Goal: Task Accomplishment & Management: Manage account settings

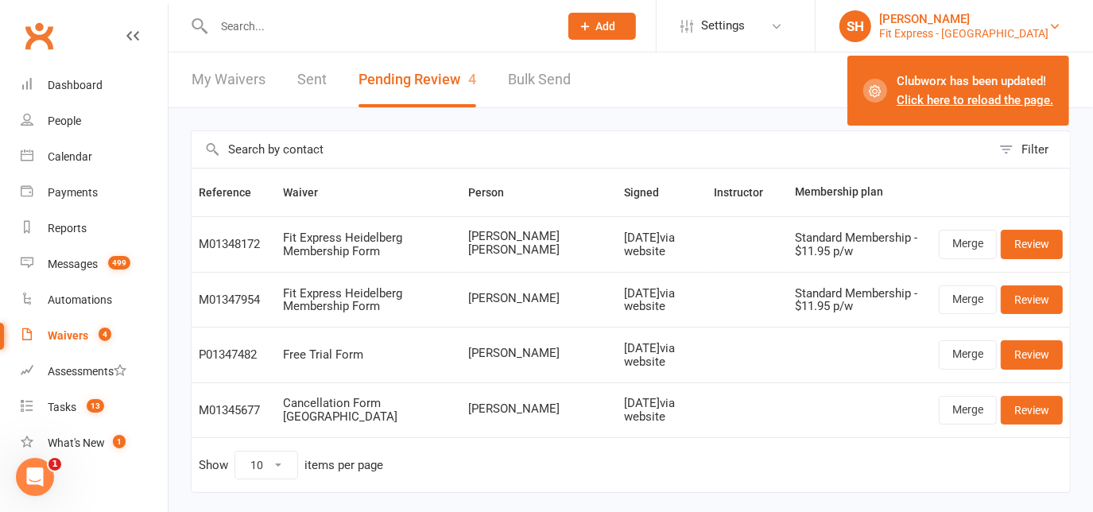
click at [1006, 29] on div "Fit Express - Heidelberg" at bounding box center [963, 33] width 169 height 14
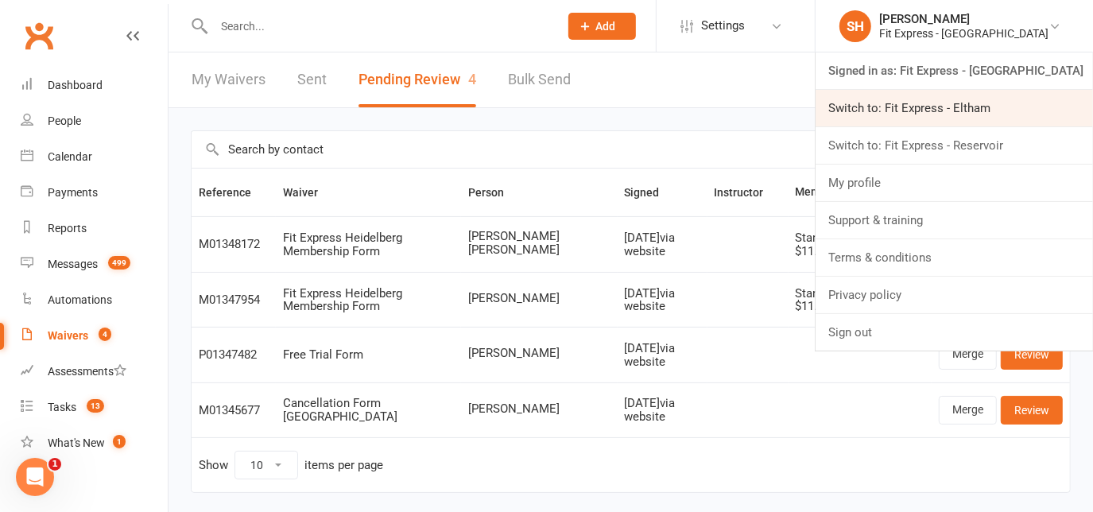
click at [983, 121] on link "Switch to: Fit Express - Eltham" at bounding box center [953, 108] width 277 height 37
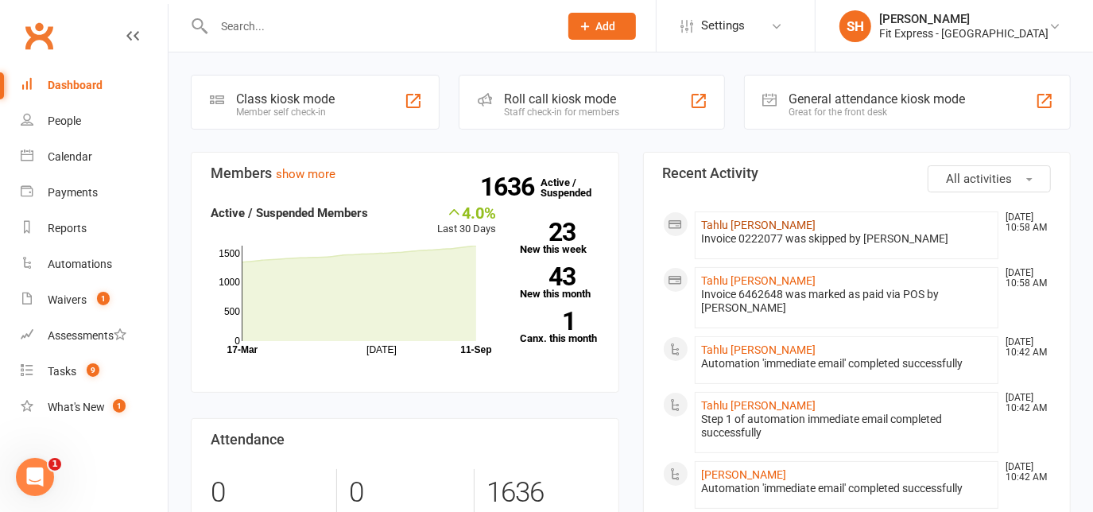
click at [729, 221] on link "Tahlu Frazer" at bounding box center [759, 225] width 114 height 13
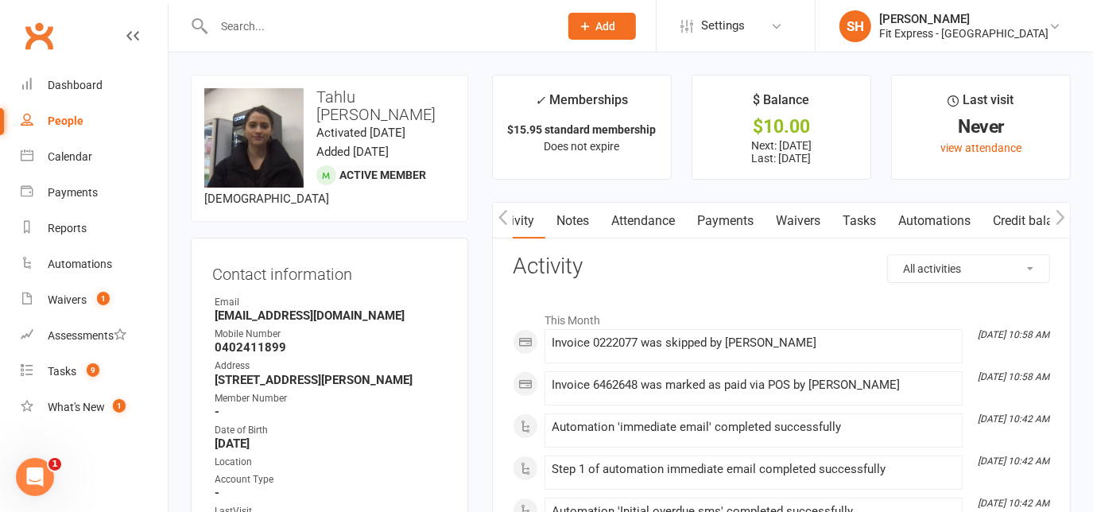
scroll to position [69, 0]
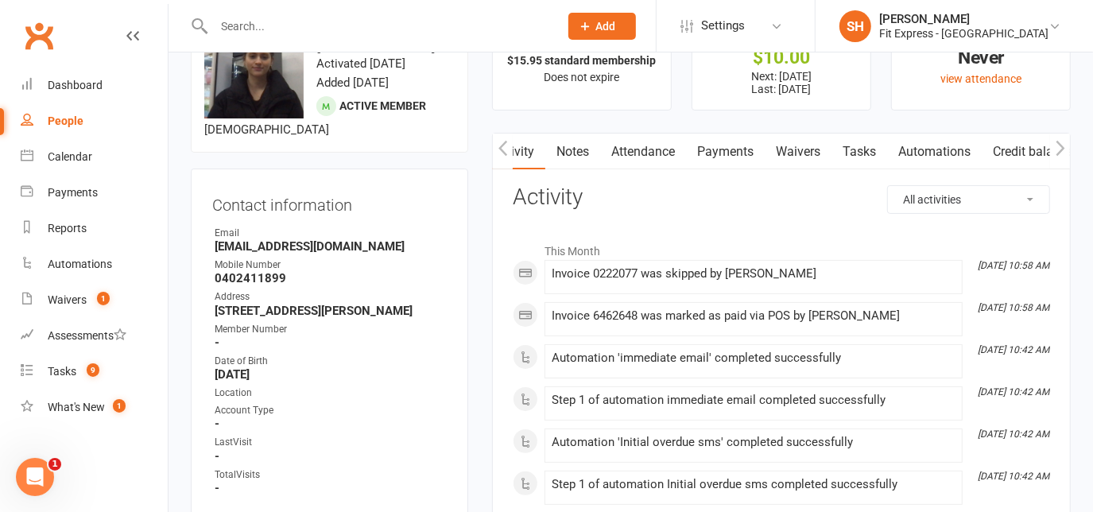
click at [707, 163] on link "Payments" at bounding box center [725, 151] width 79 height 37
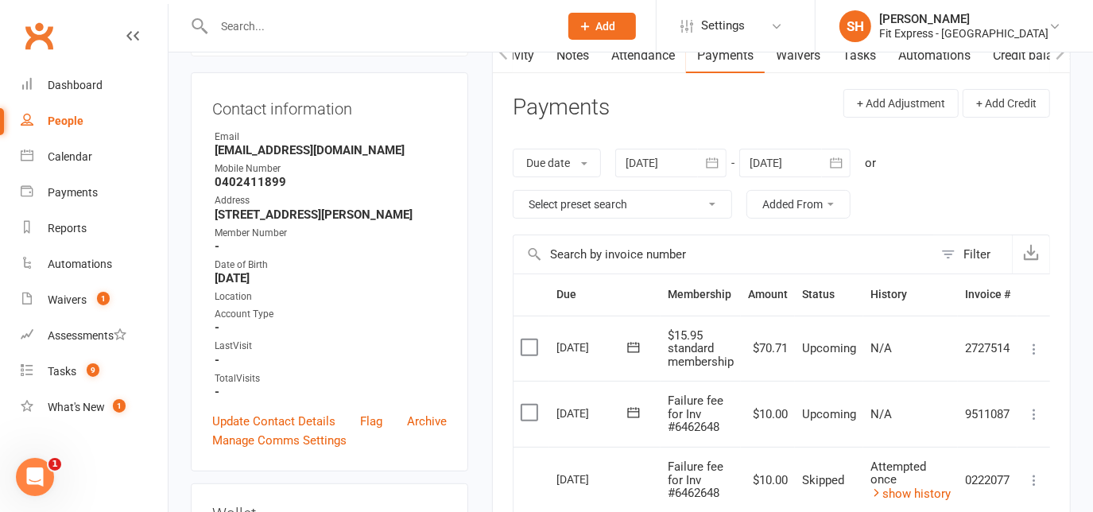
scroll to position [161, 0]
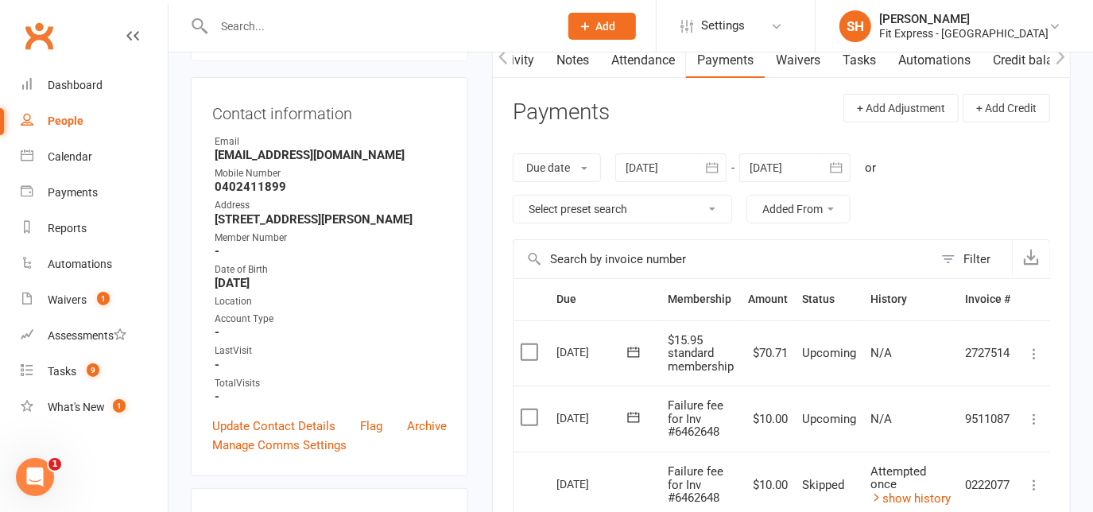
click at [706, 168] on icon "button" at bounding box center [712, 168] width 16 height 16
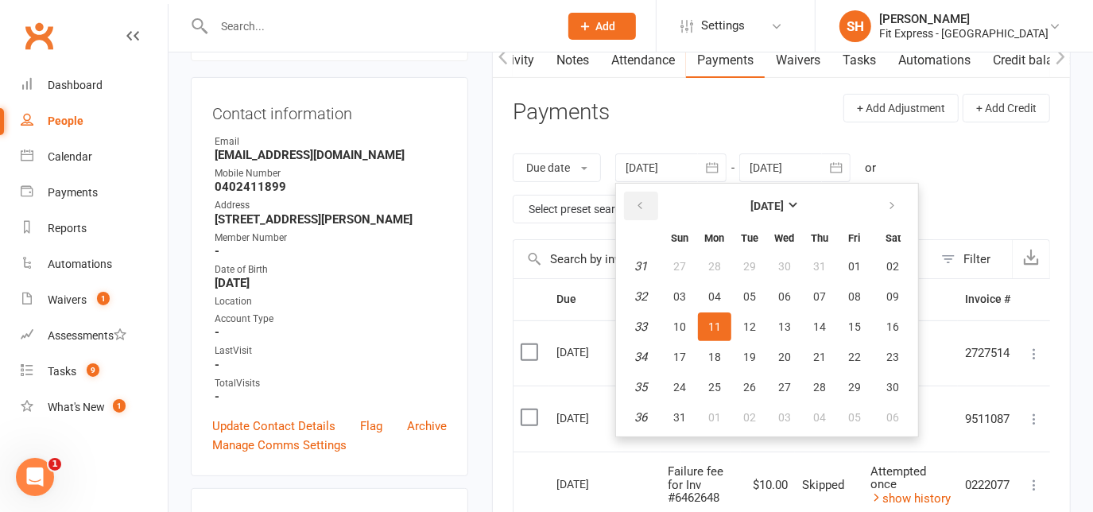
click at [641, 203] on icon "button" at bounding box center [639, 205] width 11 height 13
click at [642, 199] on icon "button" at bounding box center [639, 205] width 11 height 13
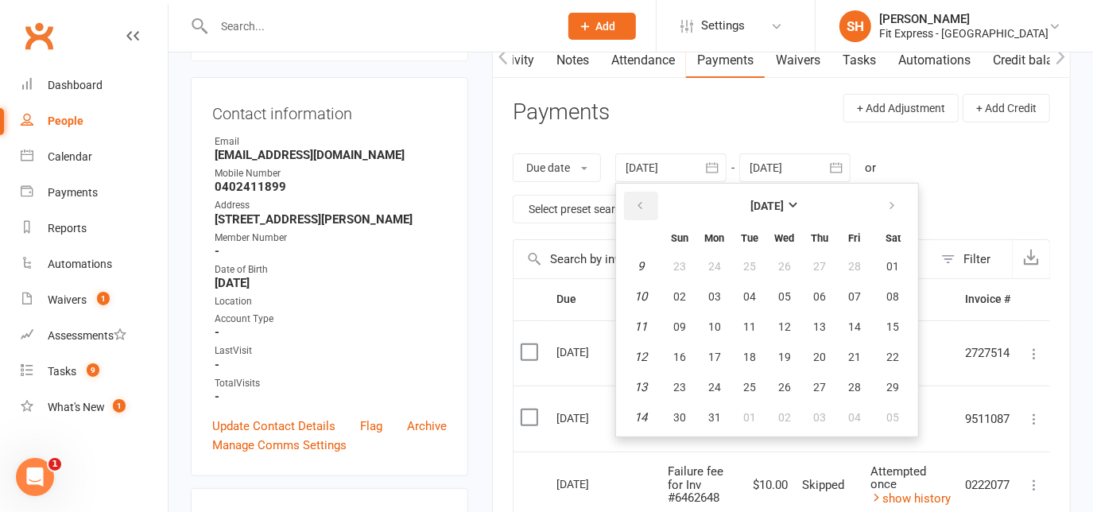
click at [642, 199] on icon "button" at bounding box center [639, 205] width 11 height 13
click at [613, 117] on header "Payments + Add Adjustment + Add Credit" at bounding box center [781, 116] width 537 height 44
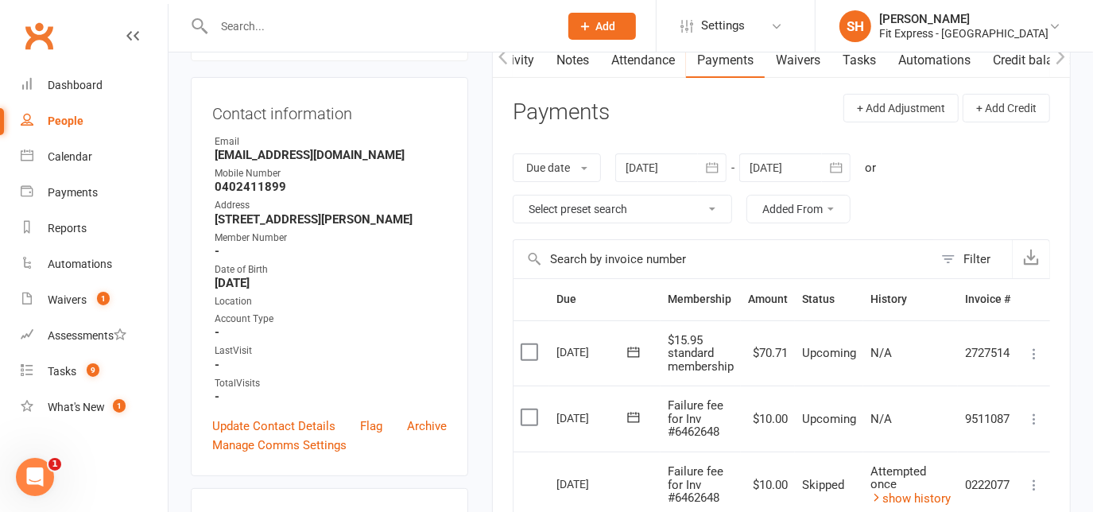
click at [566, 57] on link "Notes" at bounding box center [572, 60] width 55 height 37
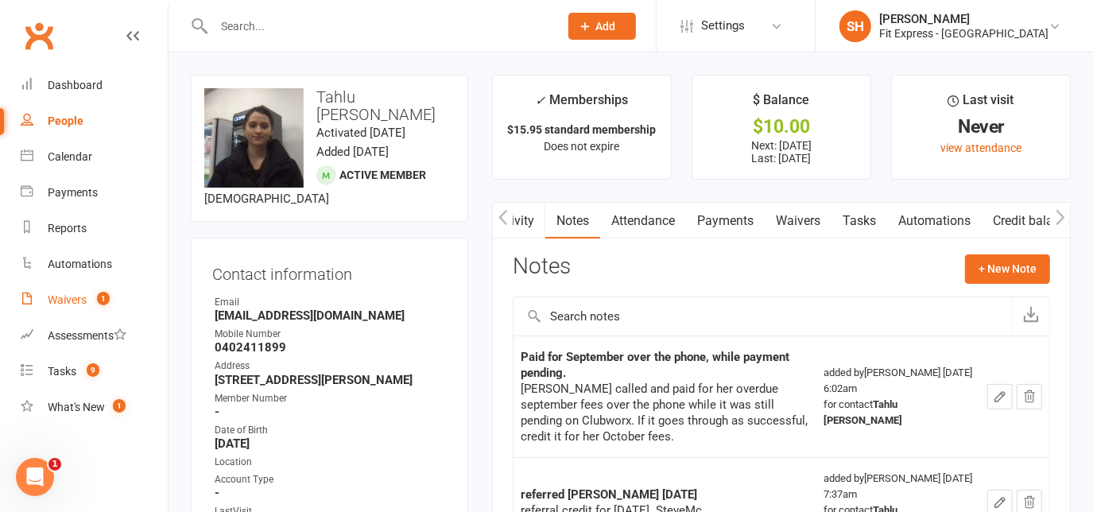
click at [88, 288] on link "Waivers 1" at bounding box center [94, 300] width 147 height 36
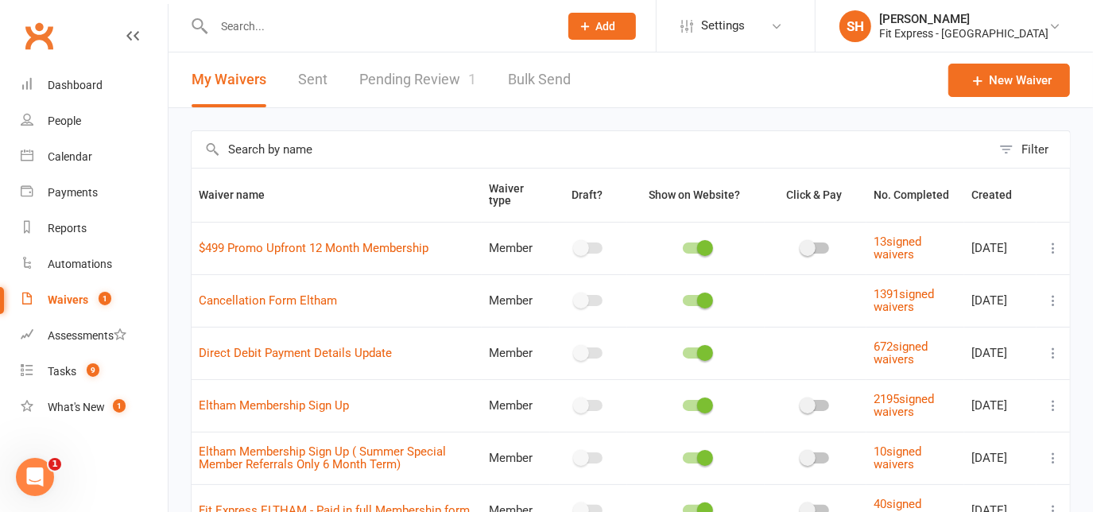
click at [404, 70] on link "Pending Review 1" at bounding box center [417, 79] width 117 height 55
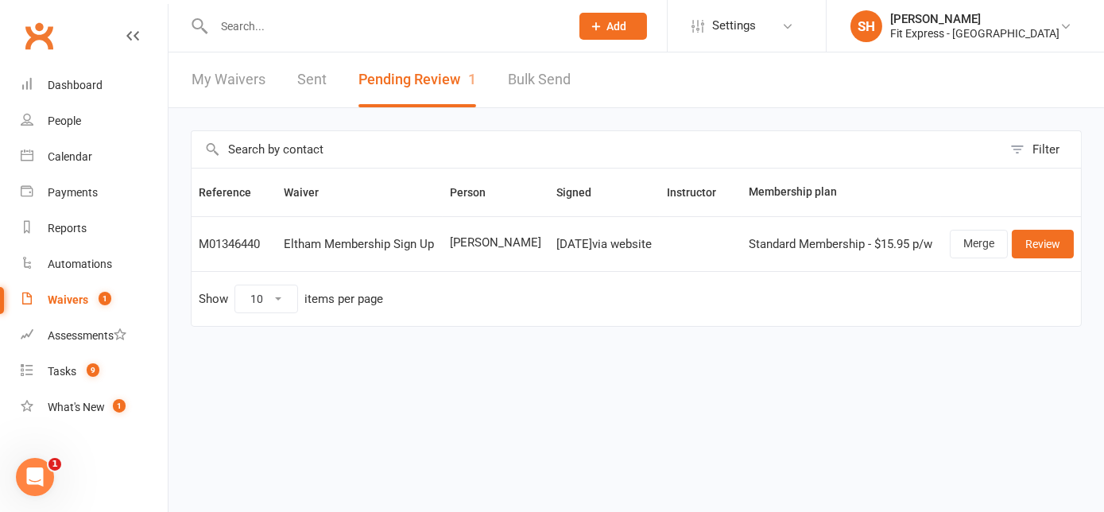
click at [65, 299] on div "Waivers" at bounding box center [68, 299] width 41 height 13
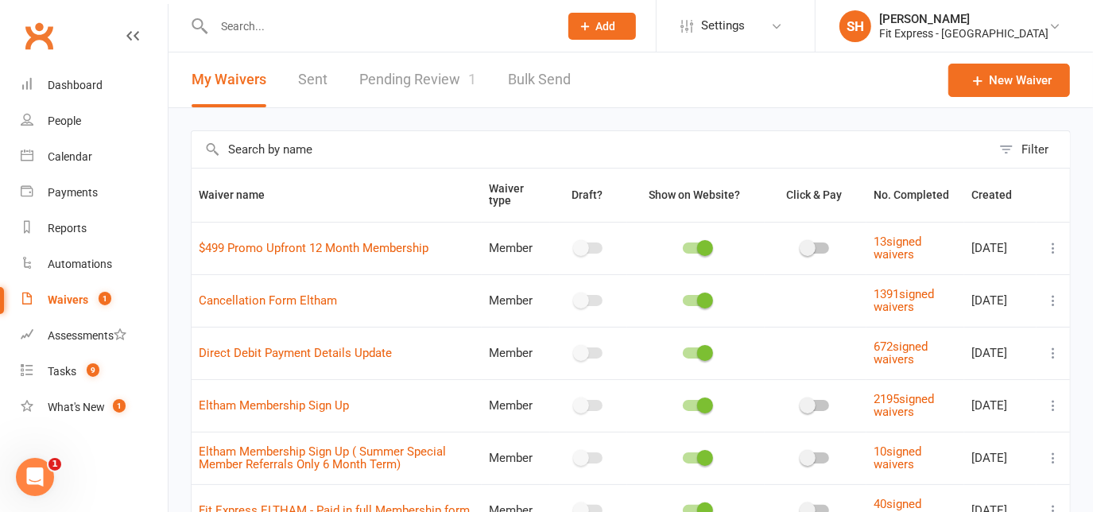
click at [385, 83] on link "Pending Review 1" at bounding box center [417, 79] width 117 height 55
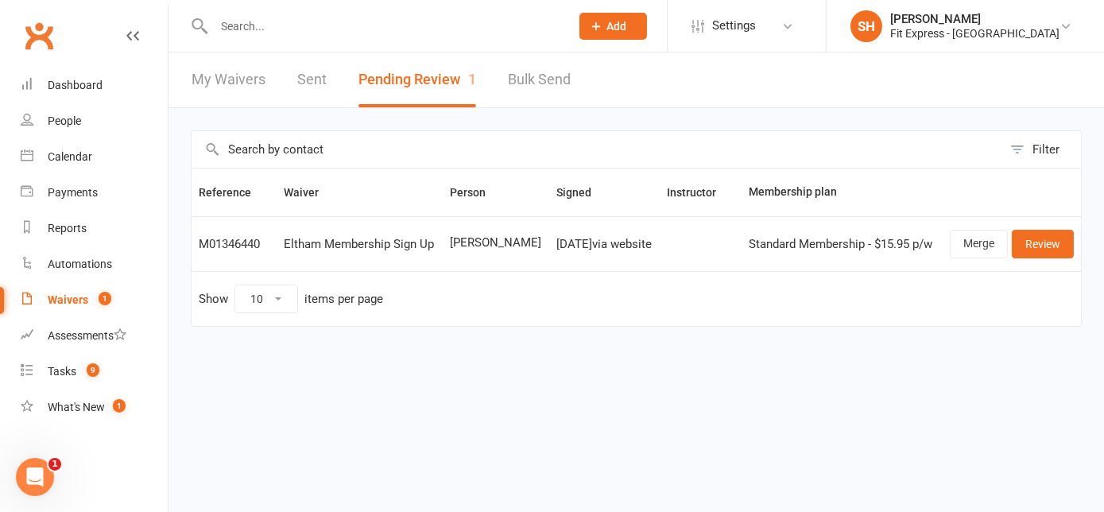
click at [275, 29] on input "text" at bounding box center [384, 26] width 350 height 22
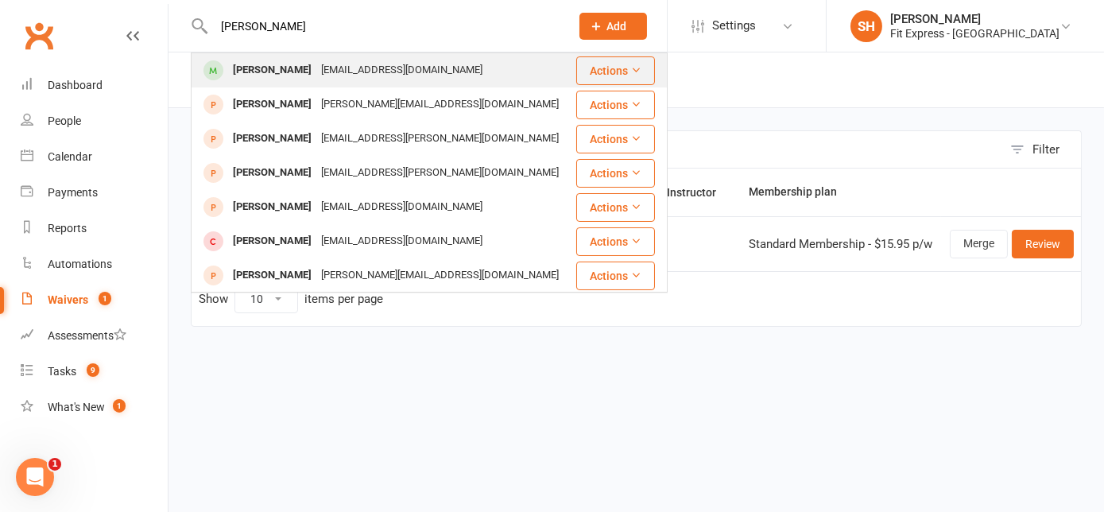
type input "stephanie verrasso"
click at [330, 59] on div "stephdatseres@gmail.com" at bounding box center [401, 70] width 171 height 23
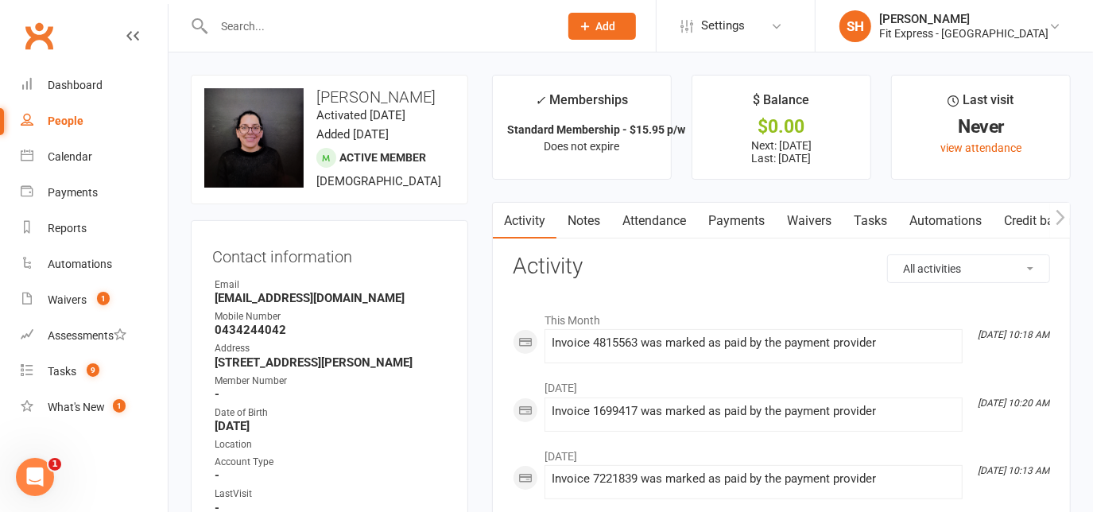
click at [580, 213] on link "Notes" at bounding box center [583, 221] width 55 height 37
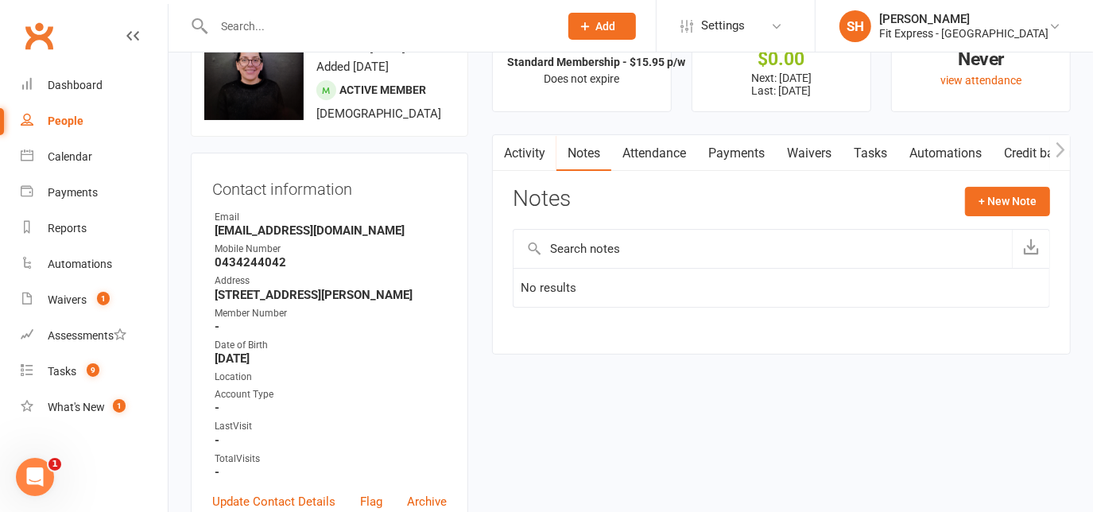
scroll to position [68, 0]
click at [733, 159] on link "Payments" at bounding box center [736, 152] width 79 height 37
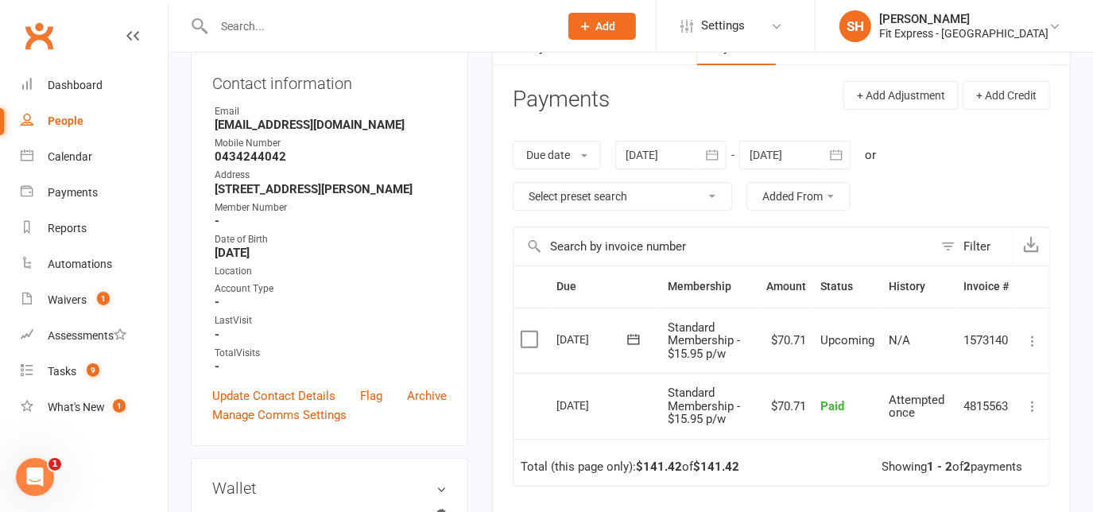
scroll to position [153, 0]
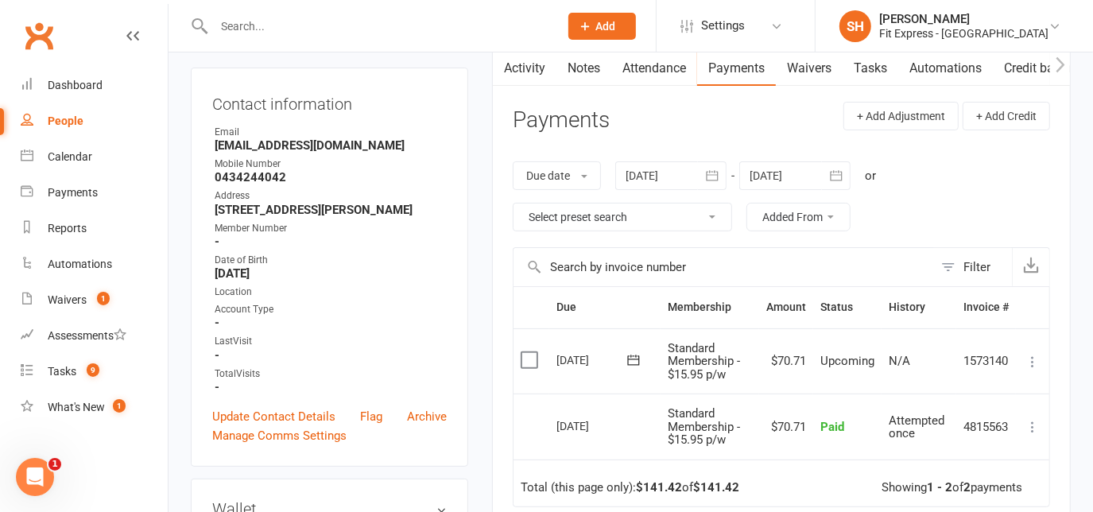
click at [722, 167] on button "button" at bounding box center [712, 175] width 29 height 29
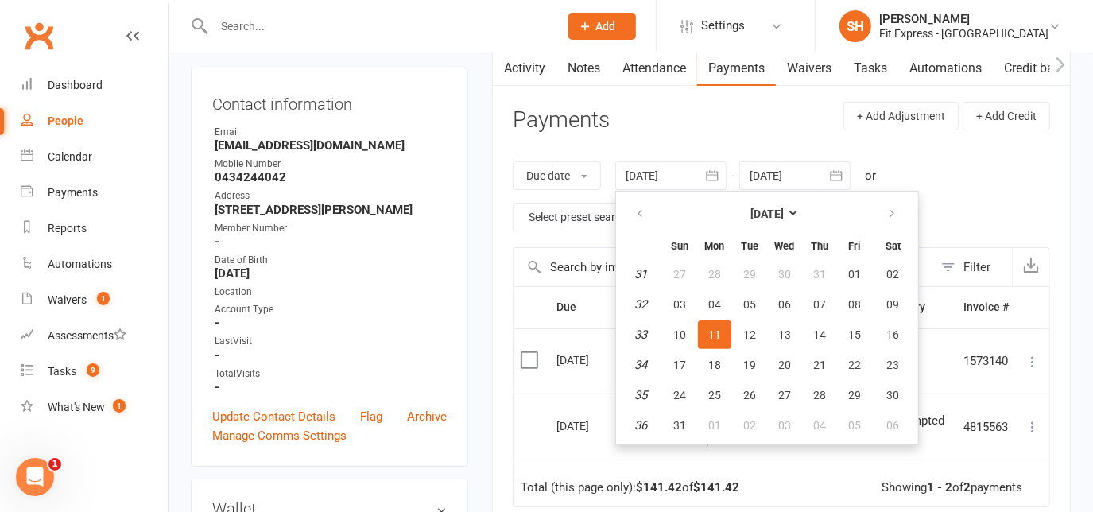
click at [636, 195] on table "August 2025 Sun Mon Tue Wed Thu Fri Sat 31 27 28 29 30 31 01 02 32 03 04 05 06 …" at bounding box center [767, 318] width 296 height 246
click at [640, 209] on icon "button" at bounding box center [639, 213] width 11 height 13
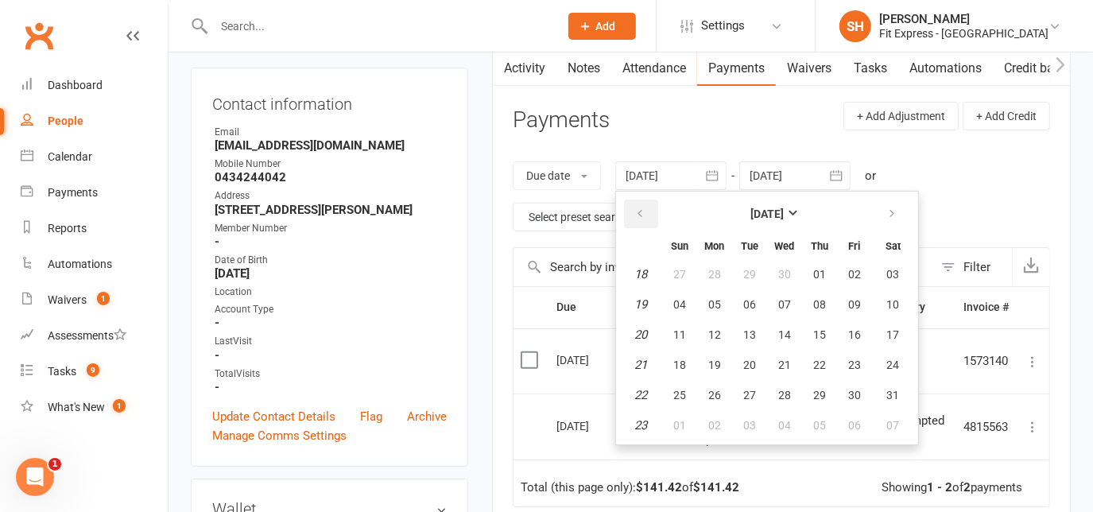
click at [640, 209] on icon "button" at bounding box center [639, 213] width 11 height 13
click at [695, 307] on button "05" at bounding box center [679, 304] width 33 height 29
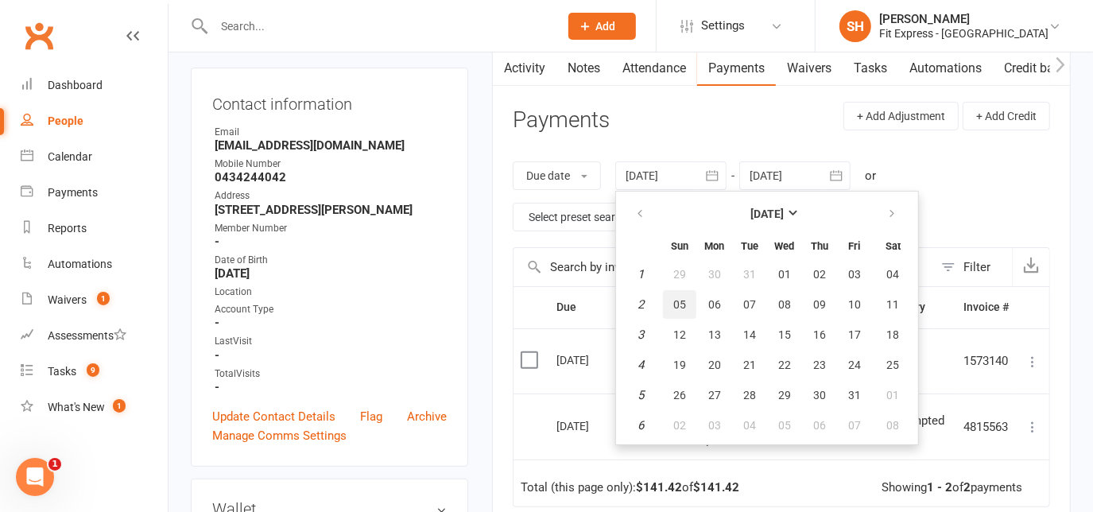
type input "05 Jan 2025"
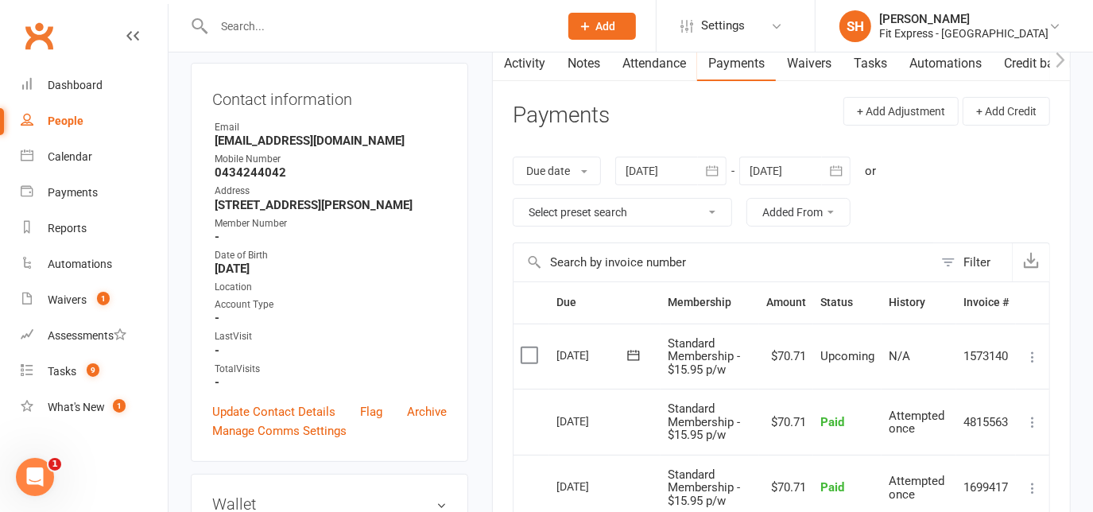
scroll to position [0, 0]
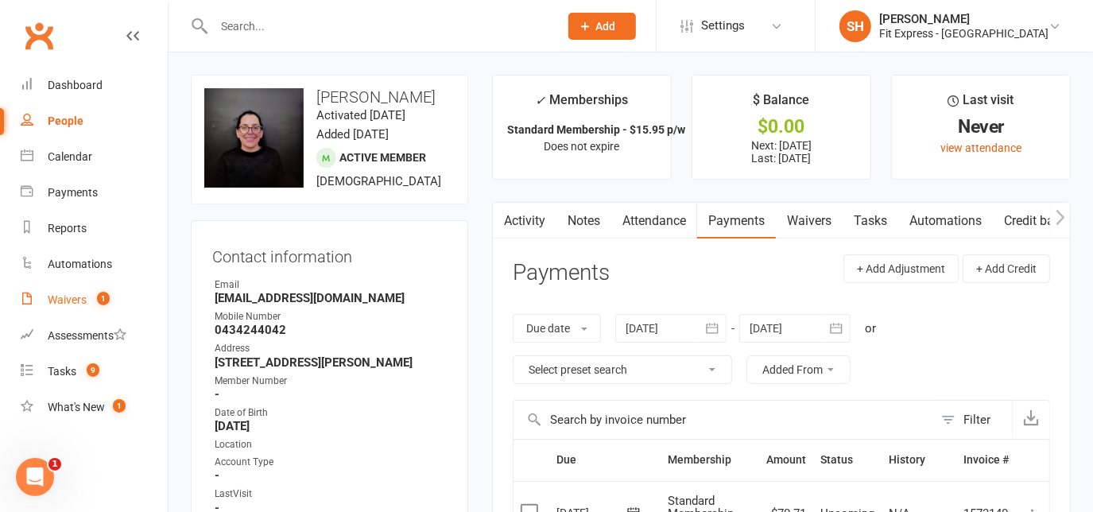
click at [70, 305] on div "Waivers" at bounding box center [67, 299] width 39 height 13
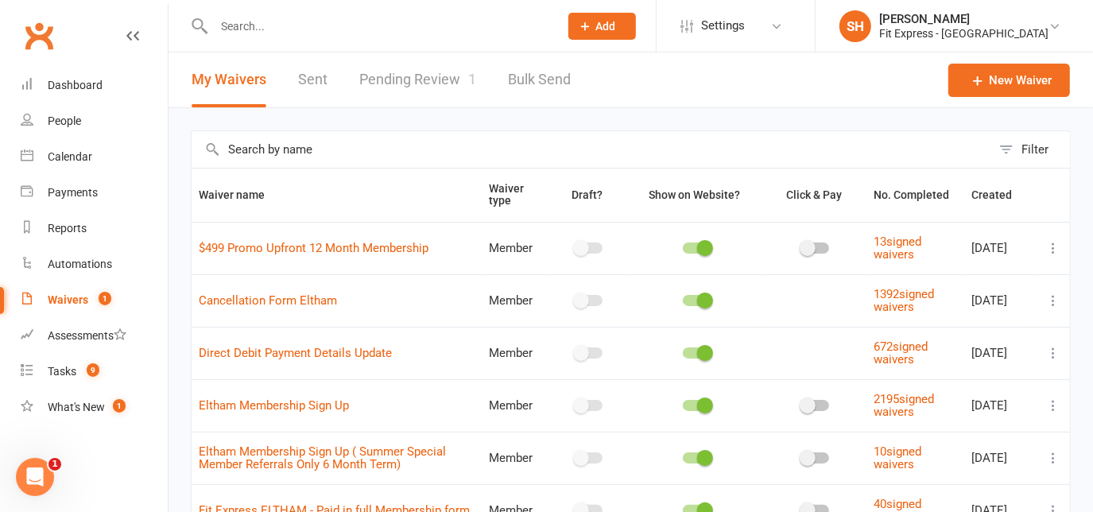
click at [430, 64] on link "Pending Review 1" at bounding box center [417, 79] width 117 height 55
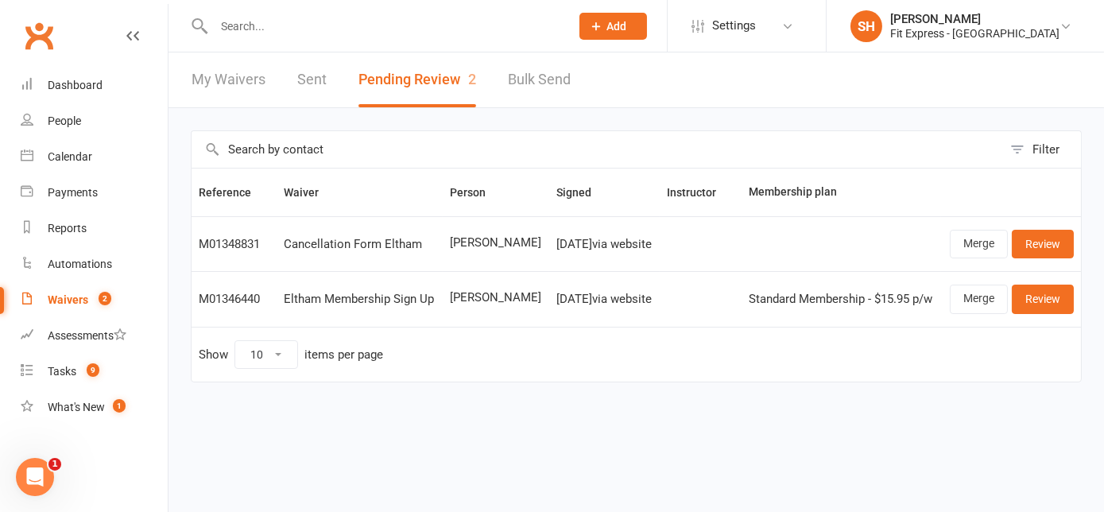
click at [258, 21] on input "text" at bounding box center [384, 26] width 350 height 22
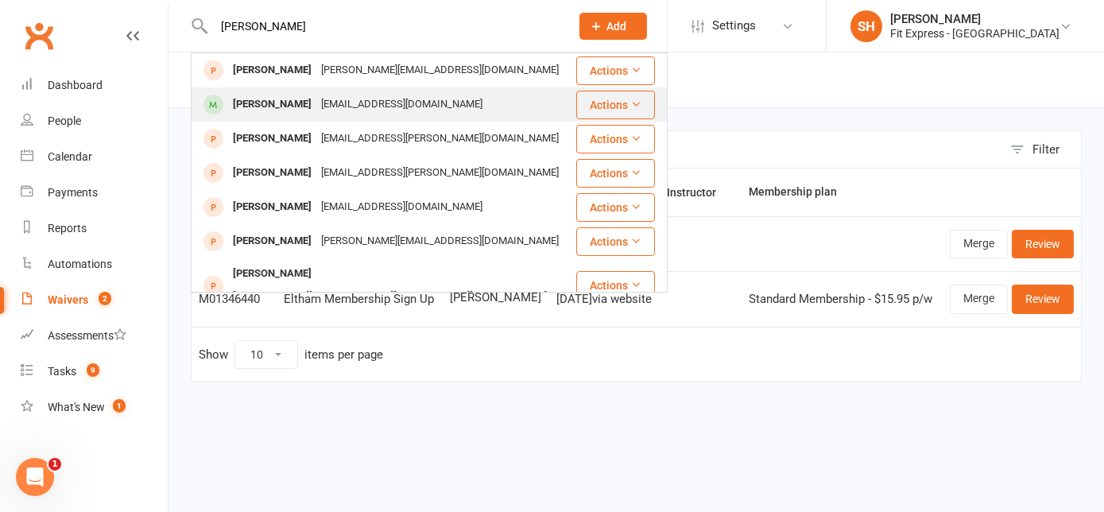
type input "stephanie varr"
click at [332, 109] on div "stephdatseres@gmail.com" at bounding box center [401, 104] width 171 height 23
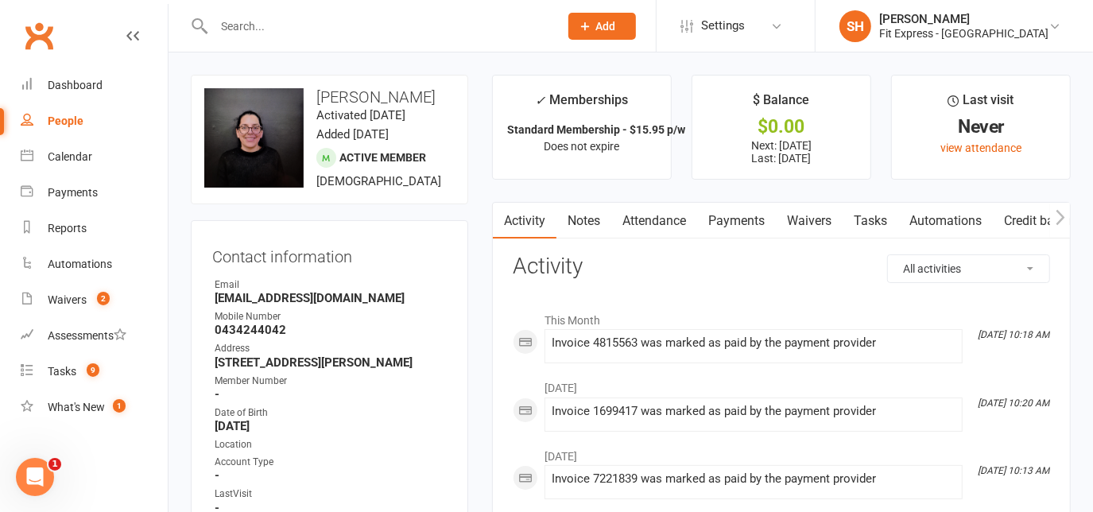
click at [55, 50] on link "Clubworx" at bounding box center [39, 36] width 40 height 40
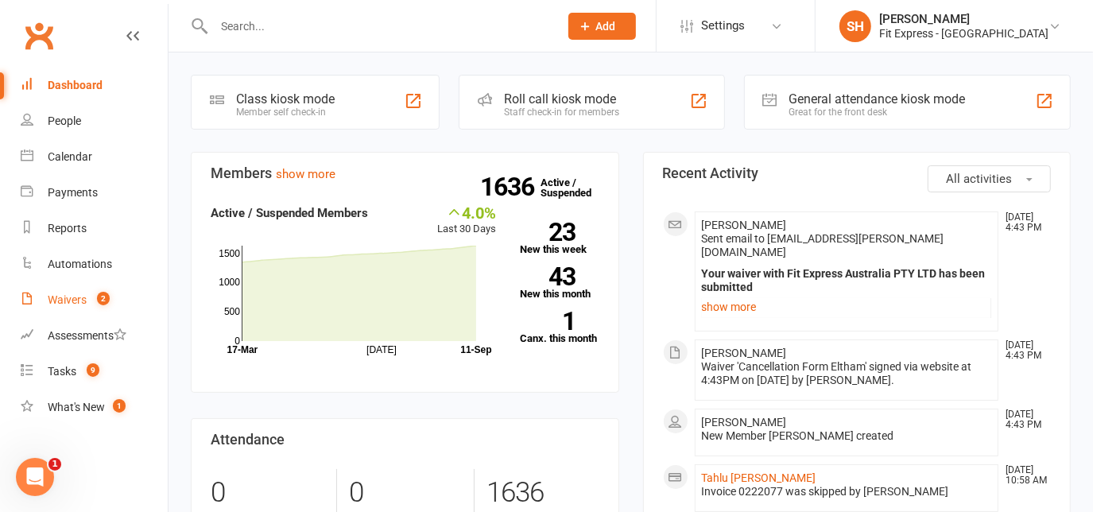
click at [93, 296] on count-badge "2" at bounding box center [99, 299] width 21 height 13
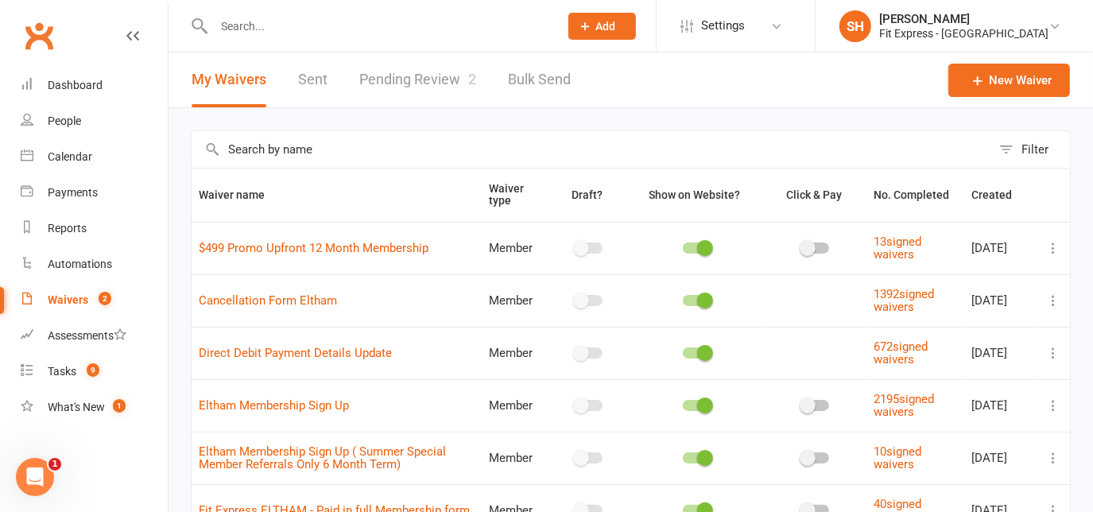
click at [363, 90] on link "Pending Review 2" at bounding box center [417, 79] width 117 height 55
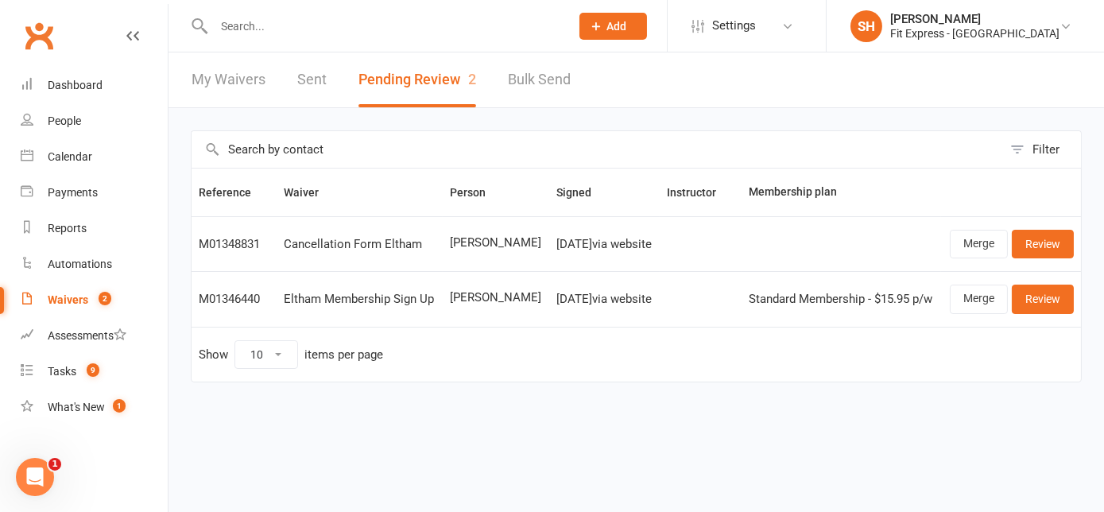
click at [277, 21] on input "text" at bounding box center [384, 26] width 350 height 22
click at [46, 31] on link "Clubworx" at bounding box center [39, 36] width 40 height 40
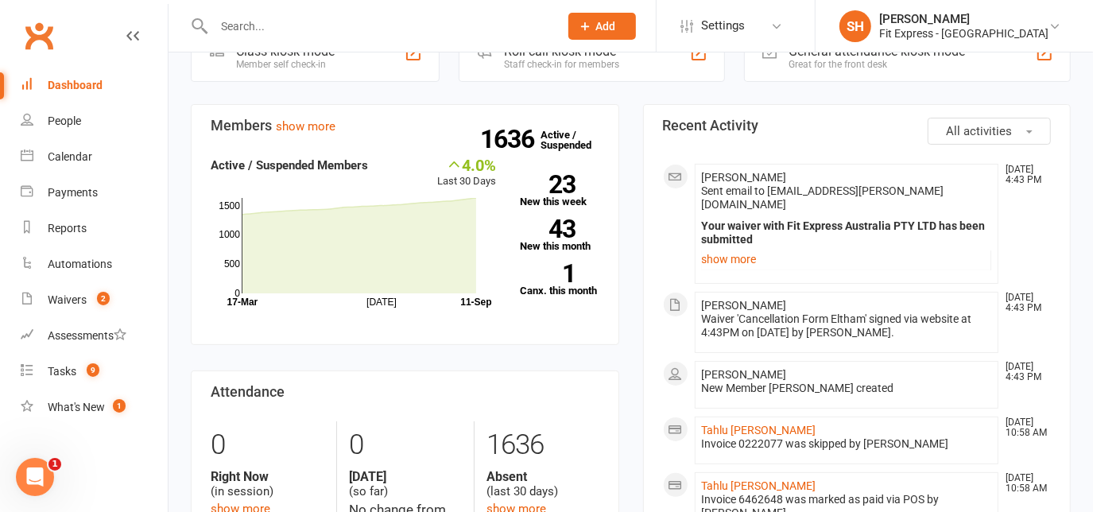
scroll to position [49, 0]
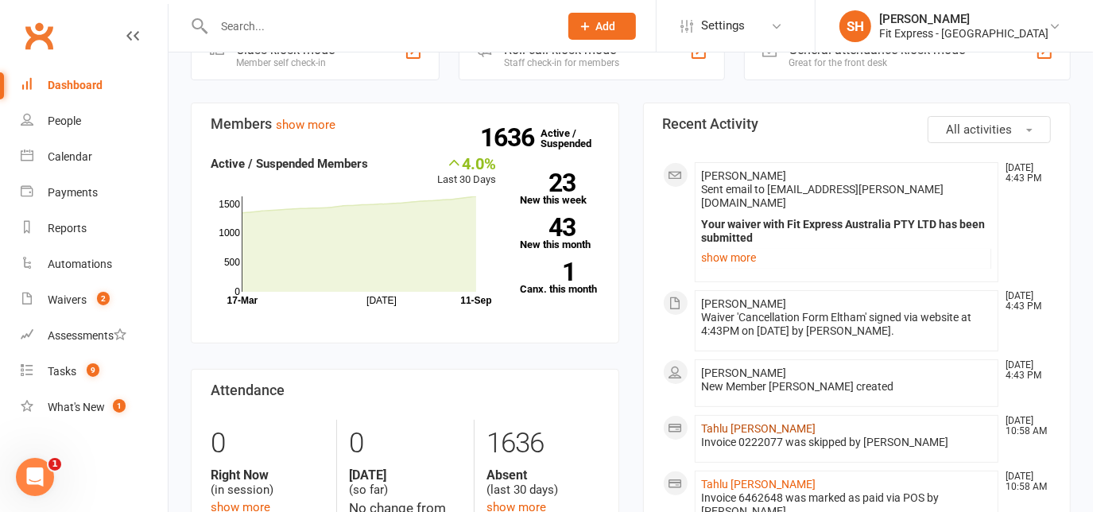
click at [728, 422] on link "Tahlu Frazer" at bounding box center [759, 428] width 114 height 13
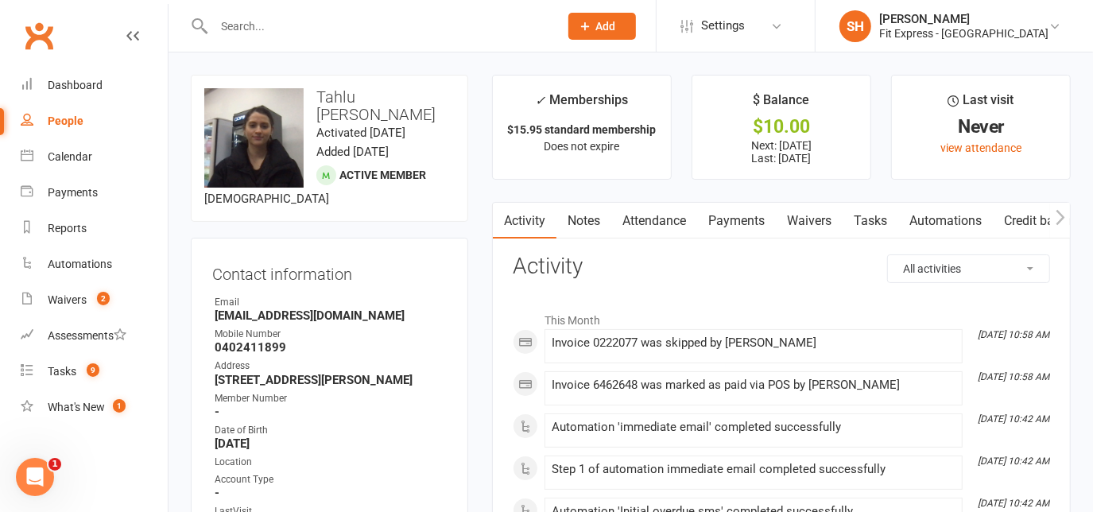
click at [717, 218] on link "Payments" at bounding box center [736, 221] width 79 height 37
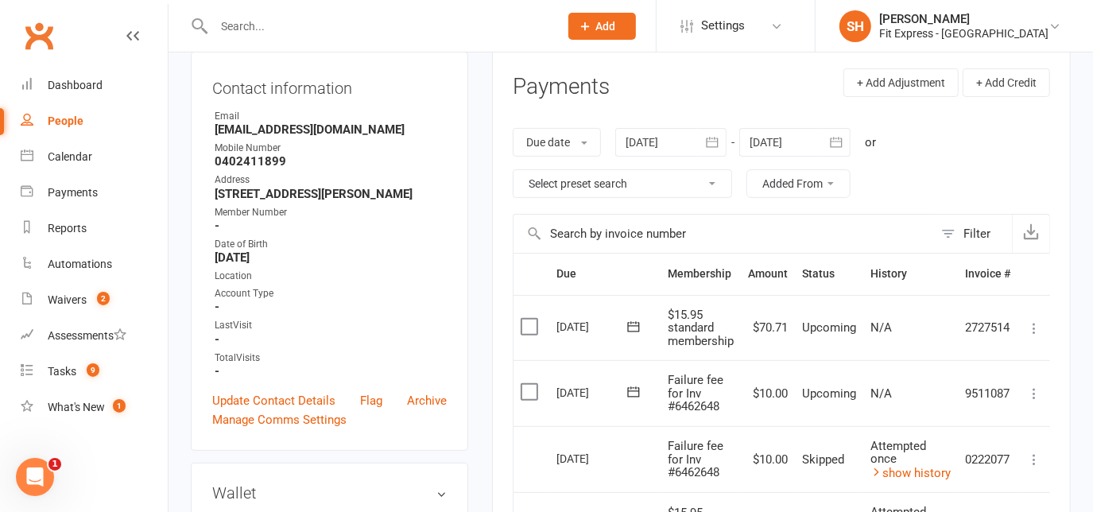
scroll to position [186, 0]
click at [712, 145] on icon "button" at bounding box center [712, 142] width 16 height 16
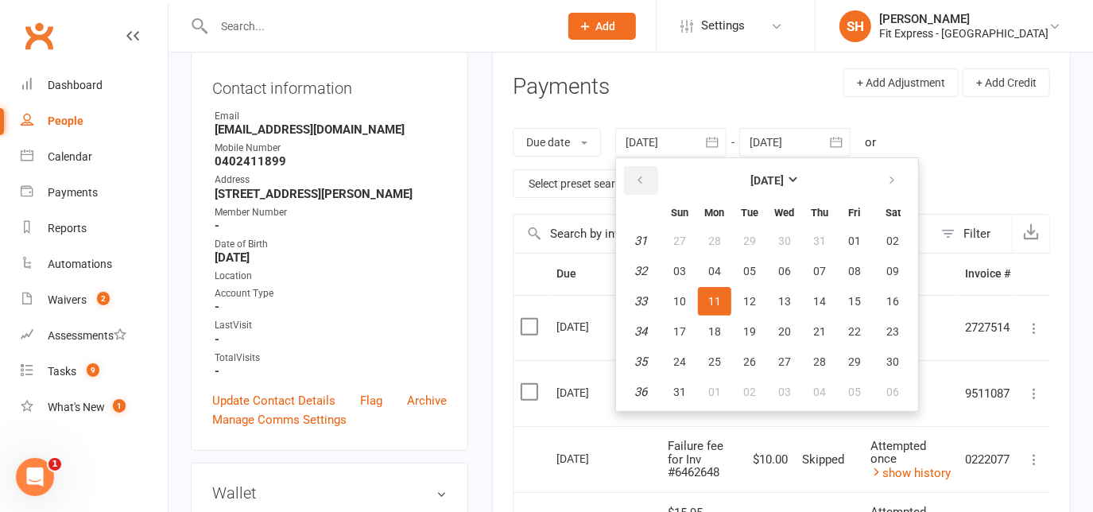
click at [632, 172] on button "button" at bounding box center [641, 180] width 34 height 29
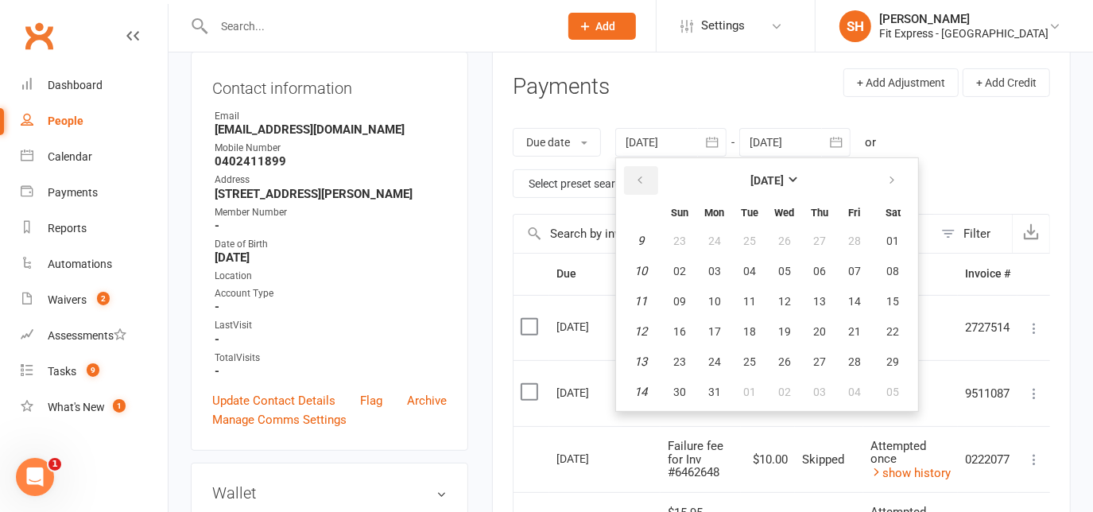
click at [632, 172] on button "button" at bounding box center [641, 180] width 34 height 29
click at [688, 271] on button "02" at bounding box center [679, 271] width 33 height 29
type input "02 Feb 2025"
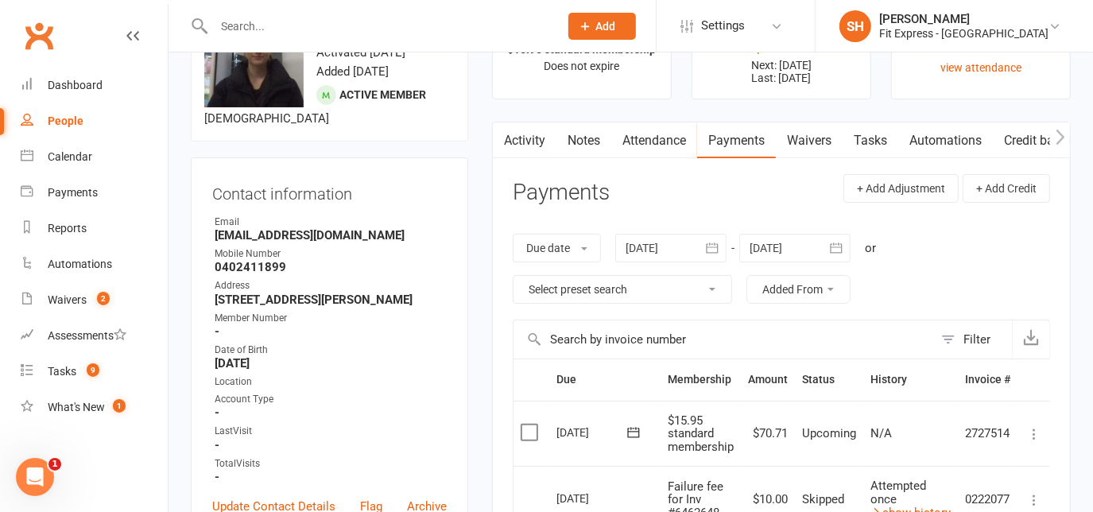
scroll to position [68, 0]
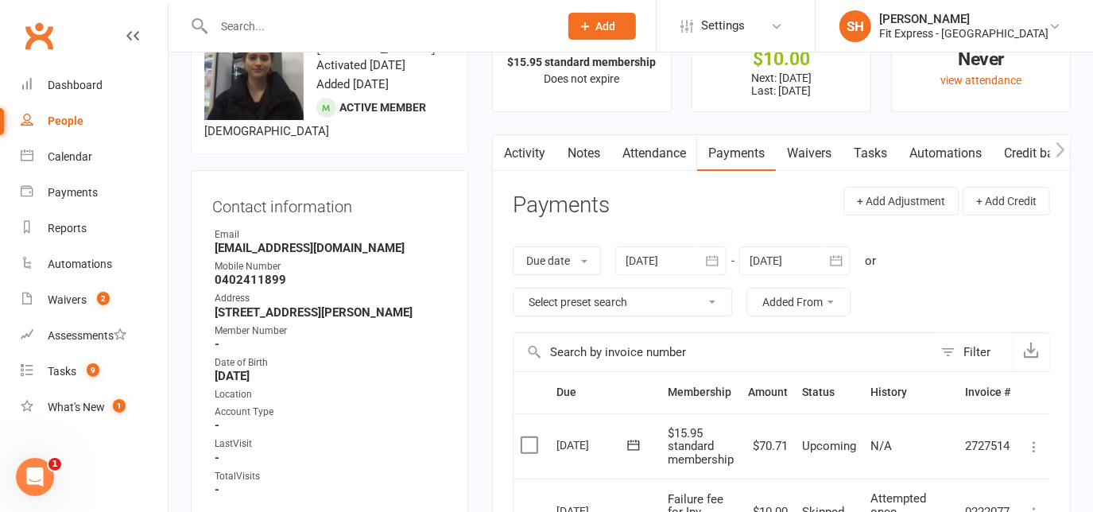
click at [585, 150] on link "Notes" at bounding box center [583, 153] width 55 height 37
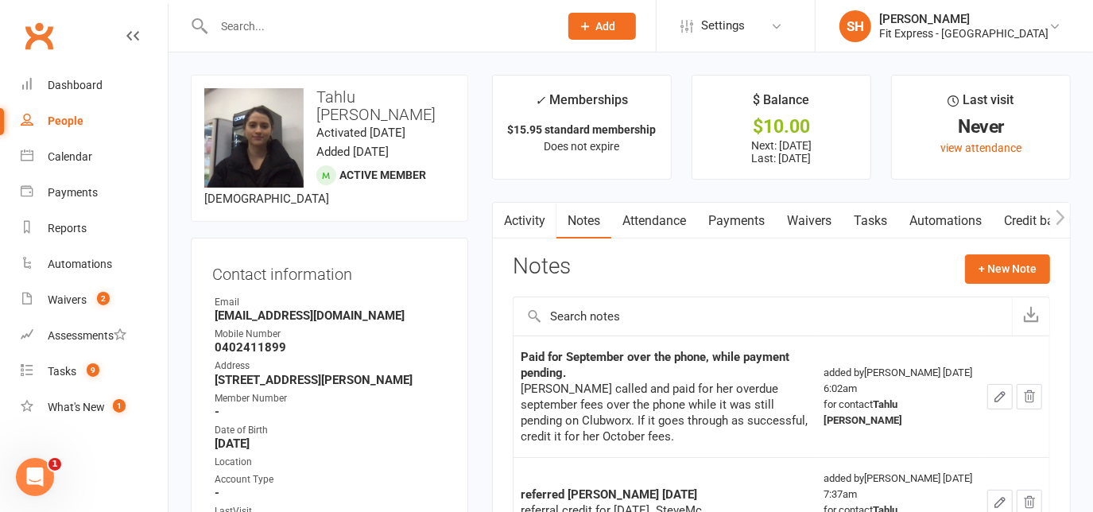
click at [55, 29] on link "Clubworx" at bounding box center [39, 36] width 40 height 40
